Goal: Information Seeking & Learning: Check status

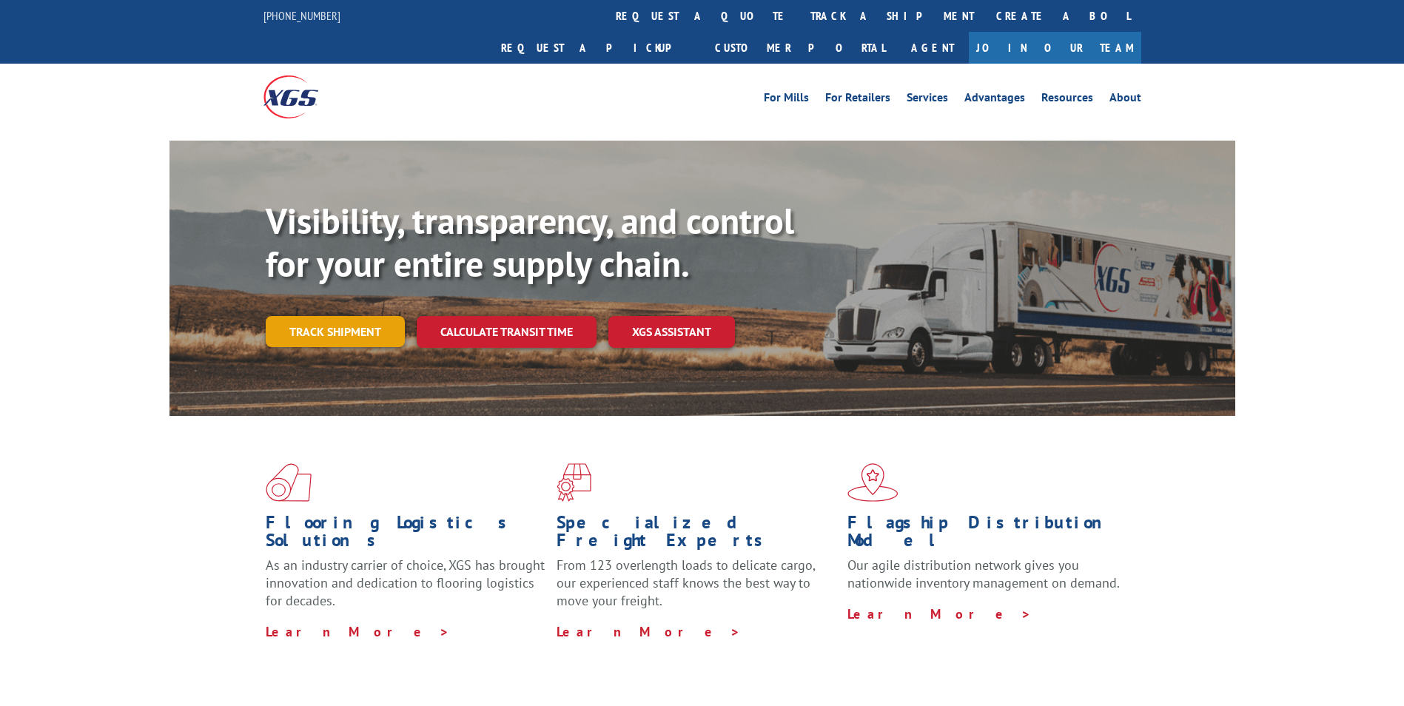
click at [366, 316] on link "Track shipment" at bounding box center [335, 331] width 139 height 31
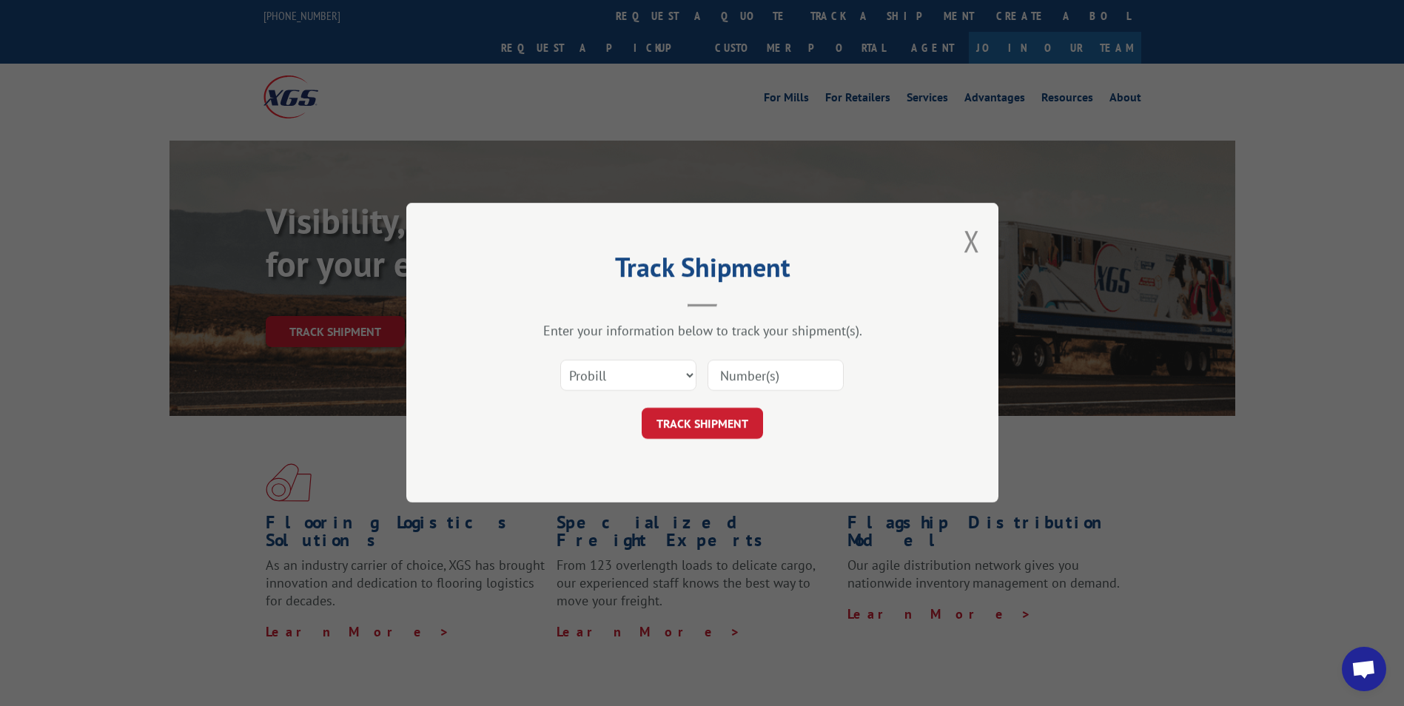
click at [737, 380] on input at bounding box center [775, 375] width 136 height 31
type input "17354970"
click at [733, 418] on button "TRACK SHIPMENT" at bounding box center [702, 423] width 121 height 31
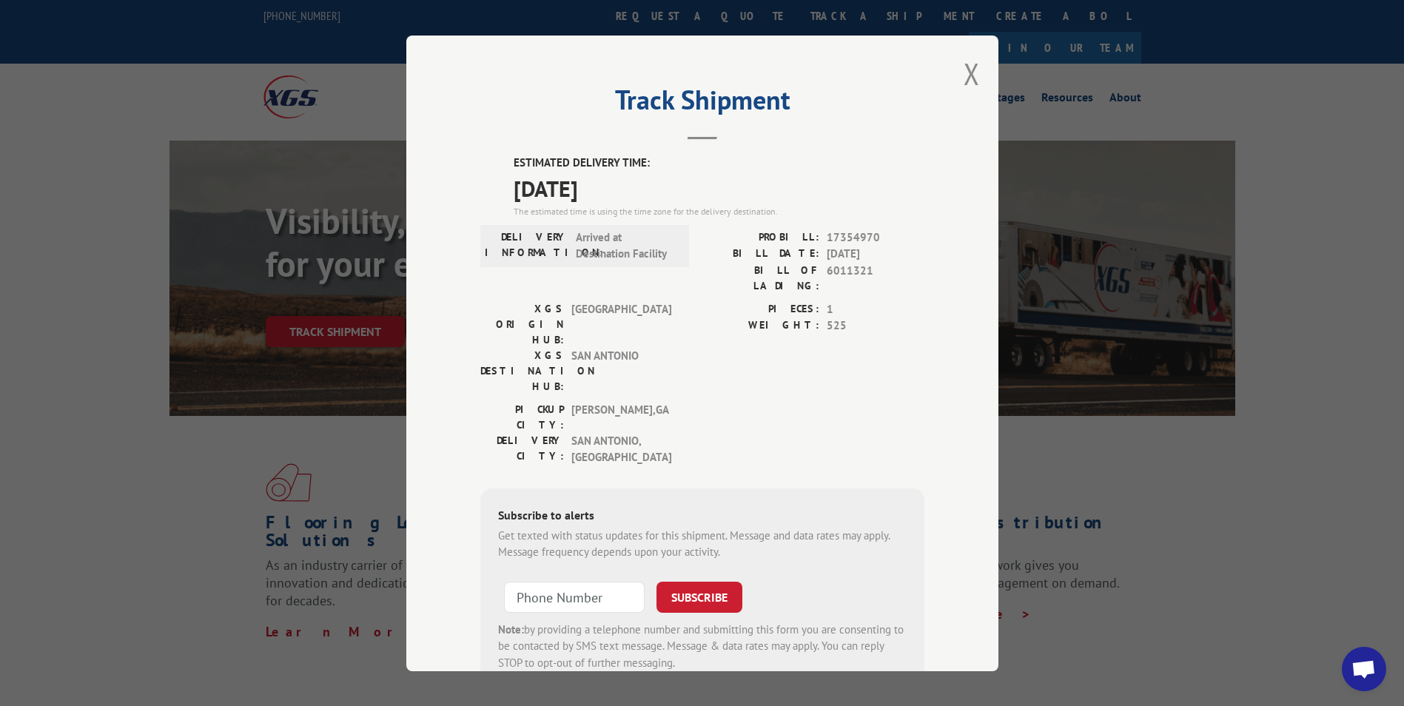
click at [976, 68] on div "Track Shipment ESTIMATED DELIVERY TIME: [DATE] The estimated time is using the …" at bounding box center [702, 354] width 592 height 636
click at [963, 75] on button "Close modal" at bounding box center [971, 73] width 16 height 39
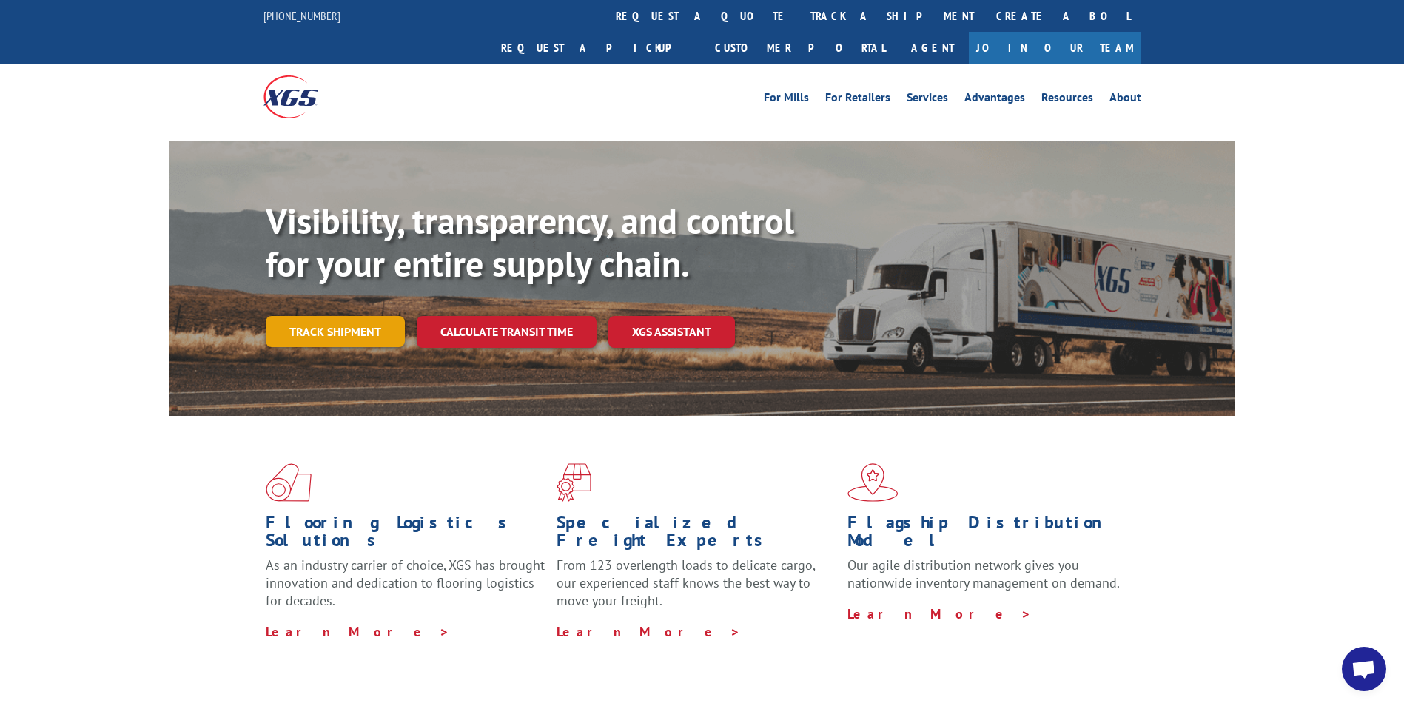
click at [368, 316] on link "Track shipment" at bounding box center [335, 331] width 139 height 31
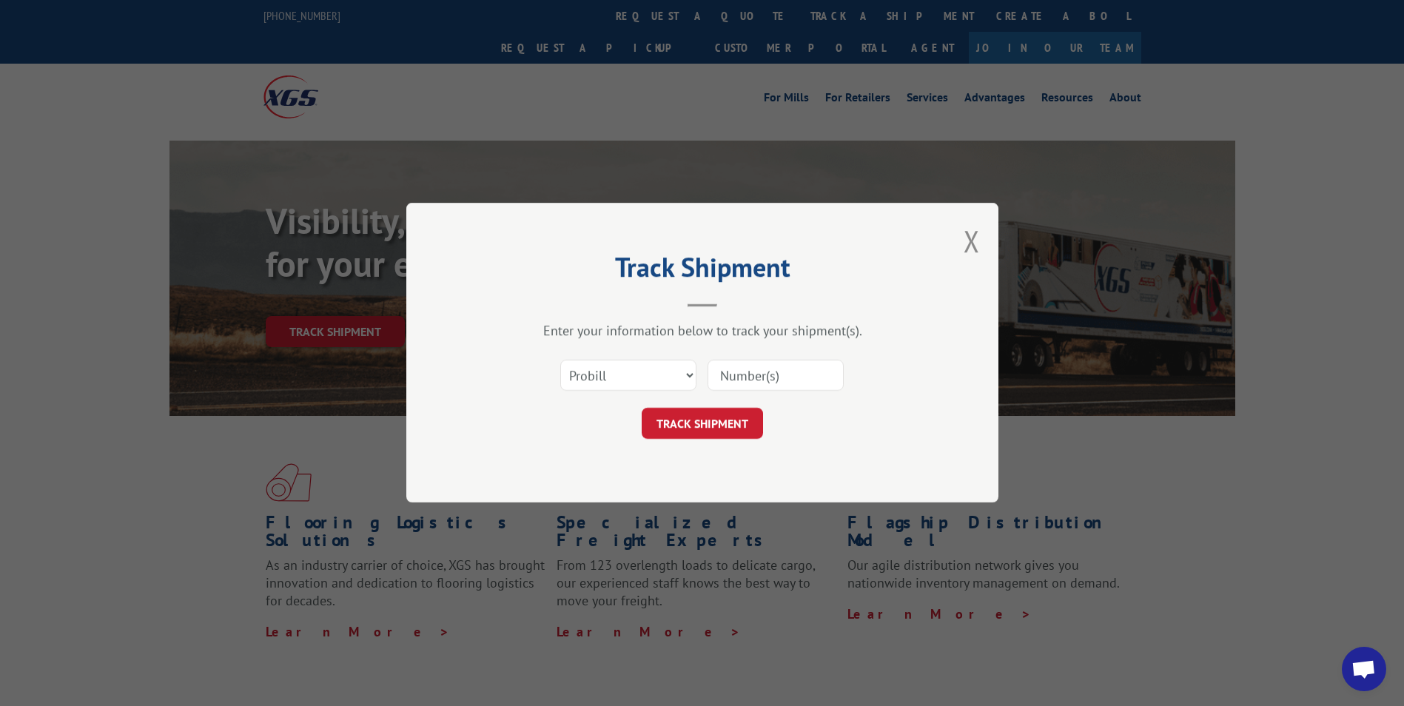
drag, startPoint x: 748, startPoint y: 380, endPoint x: 741, endPoint y: 383, distance: 7.6
click at [747, 383] on input at bounding box center [775, 375] width 136 height 31
type input "17470067"
click at [721, 422] on button "TRACK SHIPMENT" at bounding box center [702, 423] width 121 height 31
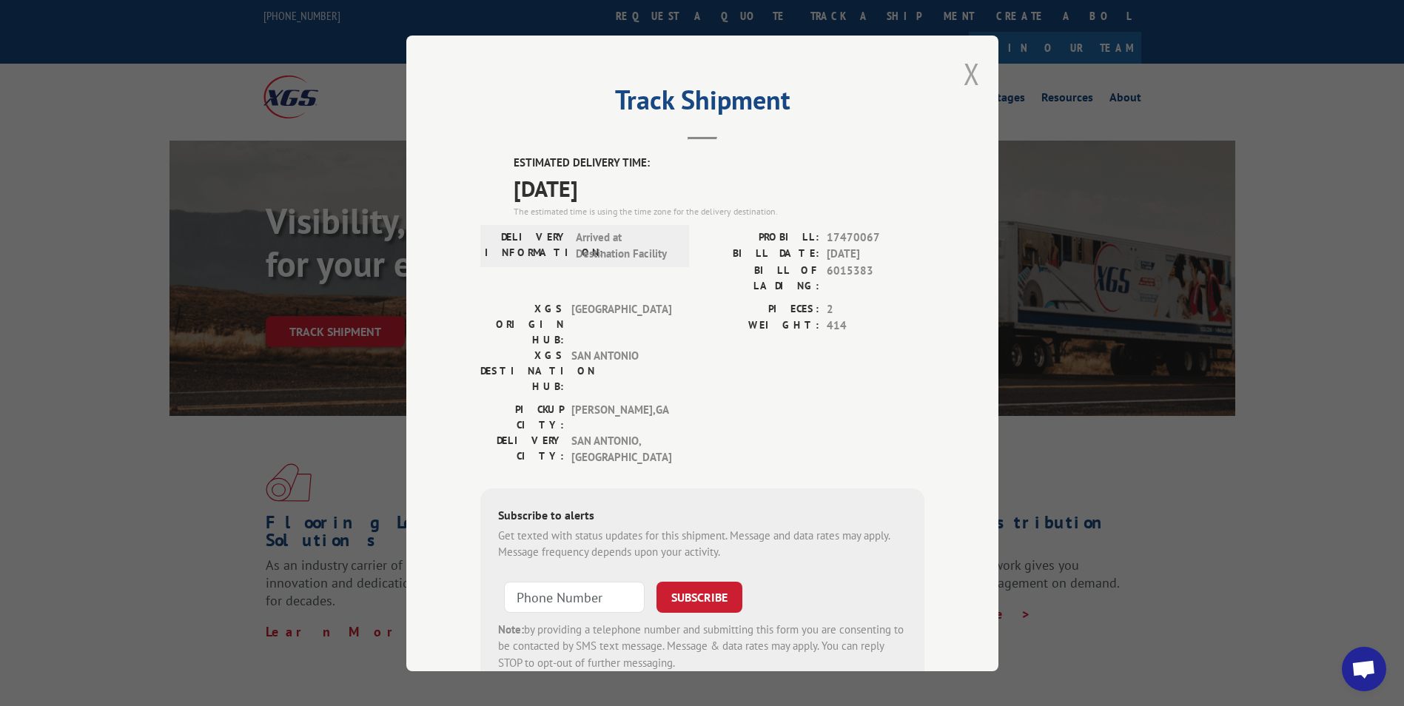
click at [963, 70] on button "Close modal" at bounding box center [971, 73] width 16 height 39
